Goal: Register for event/course

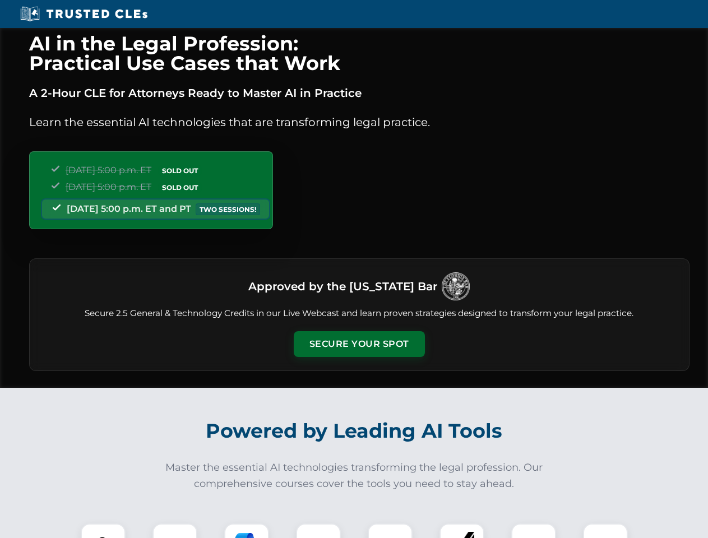
click at [359, 344] on button "Secure Your Spot" at bounding box center [359, 344] width 131 height 26
click at [103, 531] on img at bounding box center [103, 546] width 33 height 33
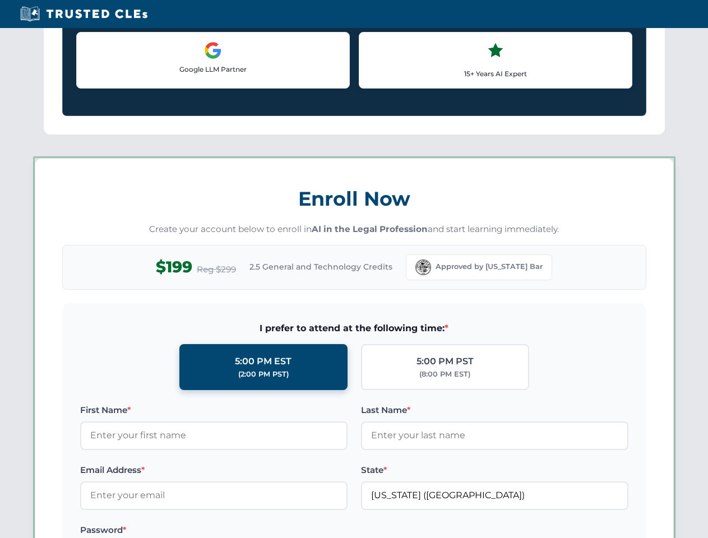
click at [247, 531] on label "Password *" at bounding box center [213, 529] width 267 height 13
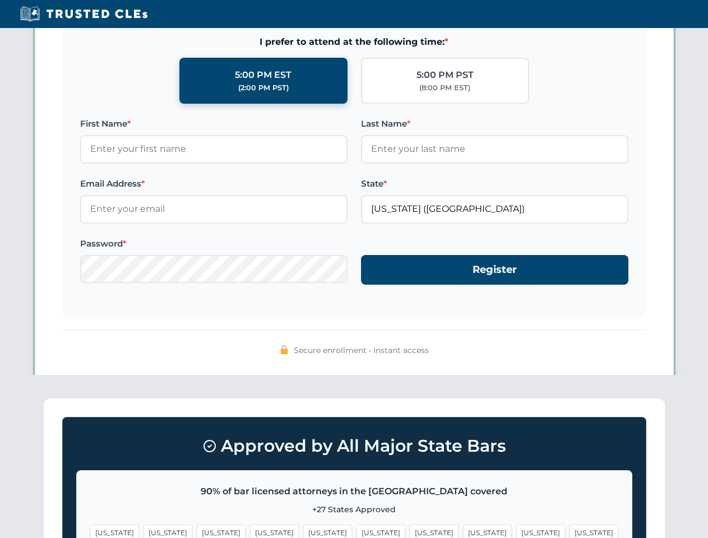
click at [516, 531] on span "[US_STATE]" at bounding box center [540, 533] width 49 height 16
